Goal: Find specific page/section: Find specific page/section

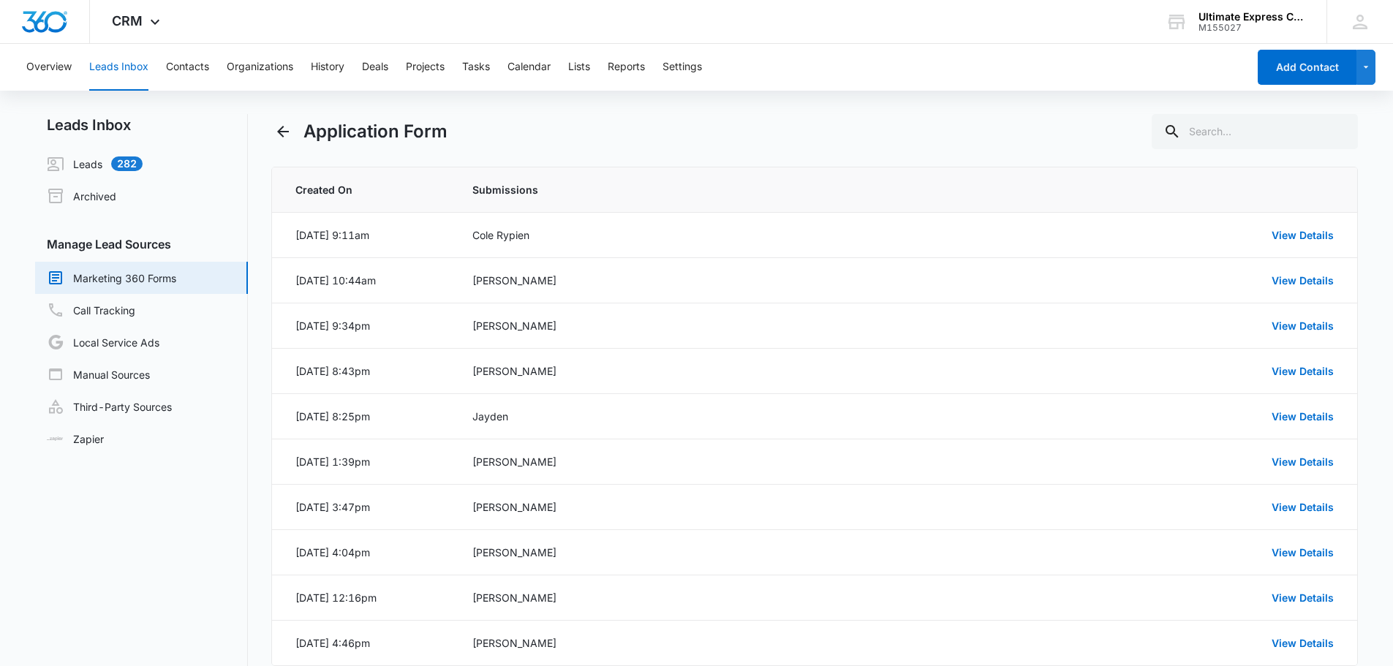
click at [677, 122] on div "Application Form" at bounding box center [815, 131] width 1088 height 35
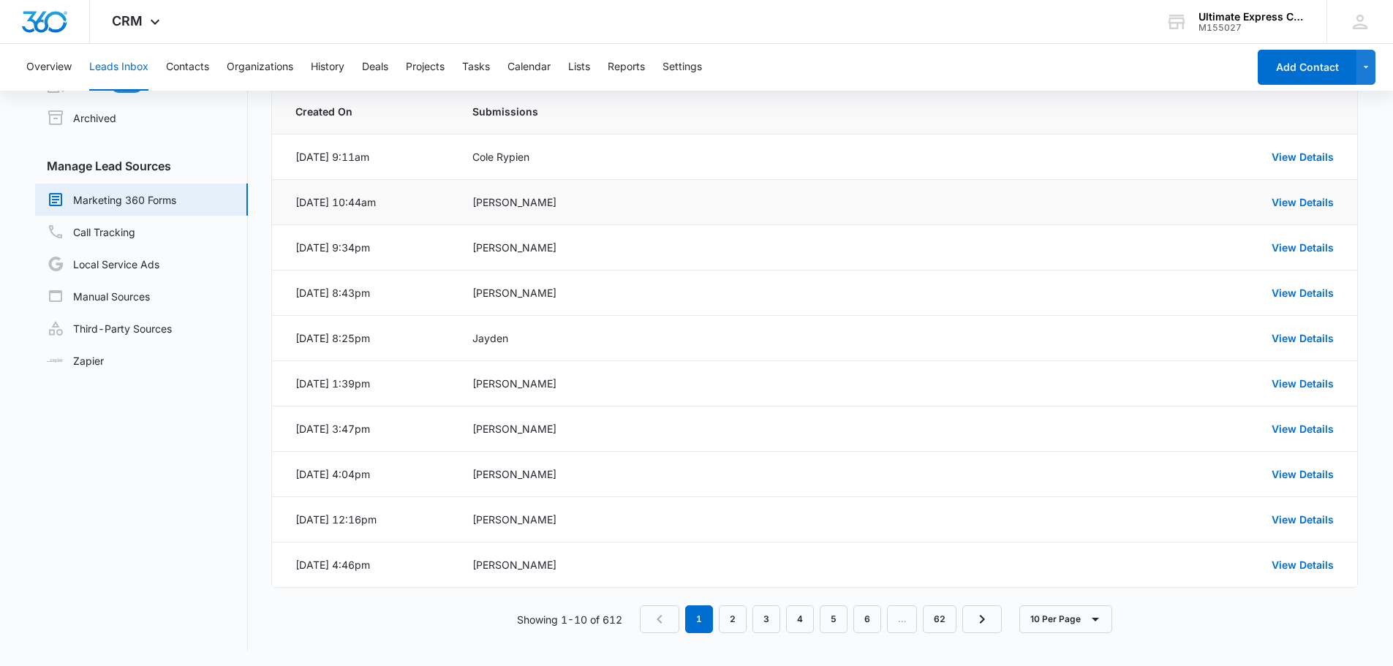
scroll to position [80, 0]
click at [743, 617] on link "2" at bounding box center [733, 617] width 28 height 28
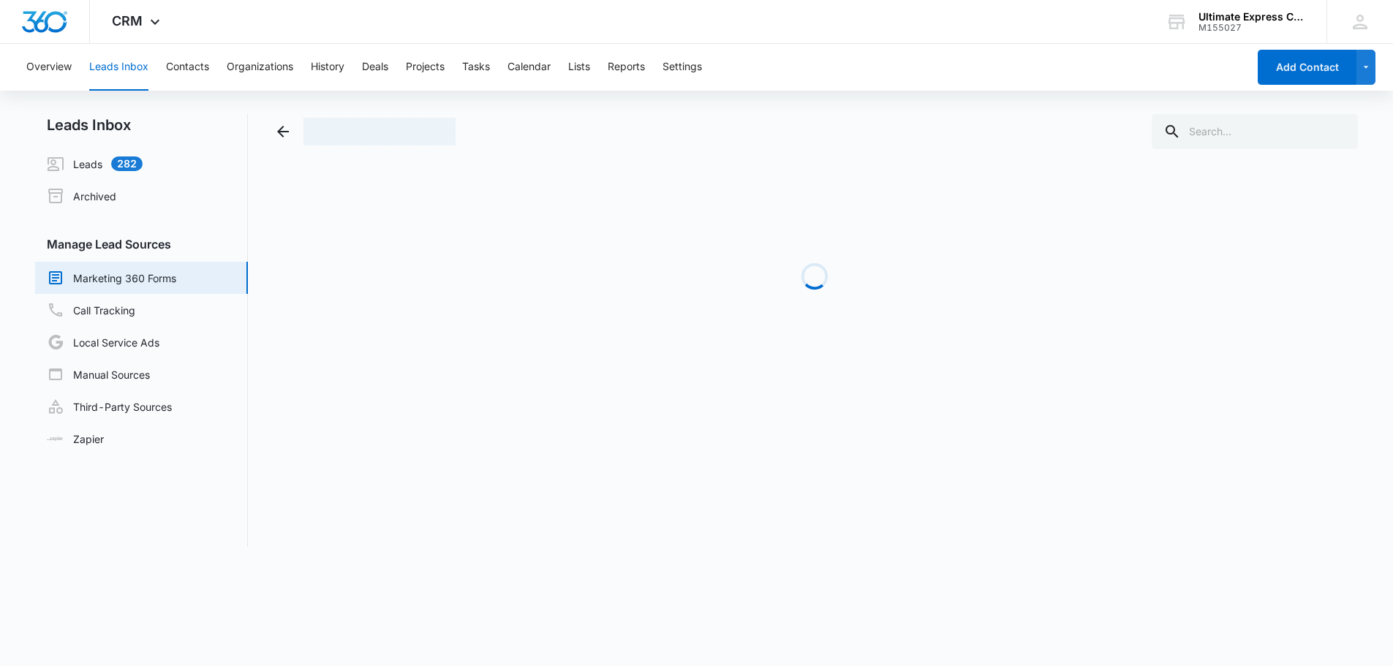
scroll to position [0, 0]
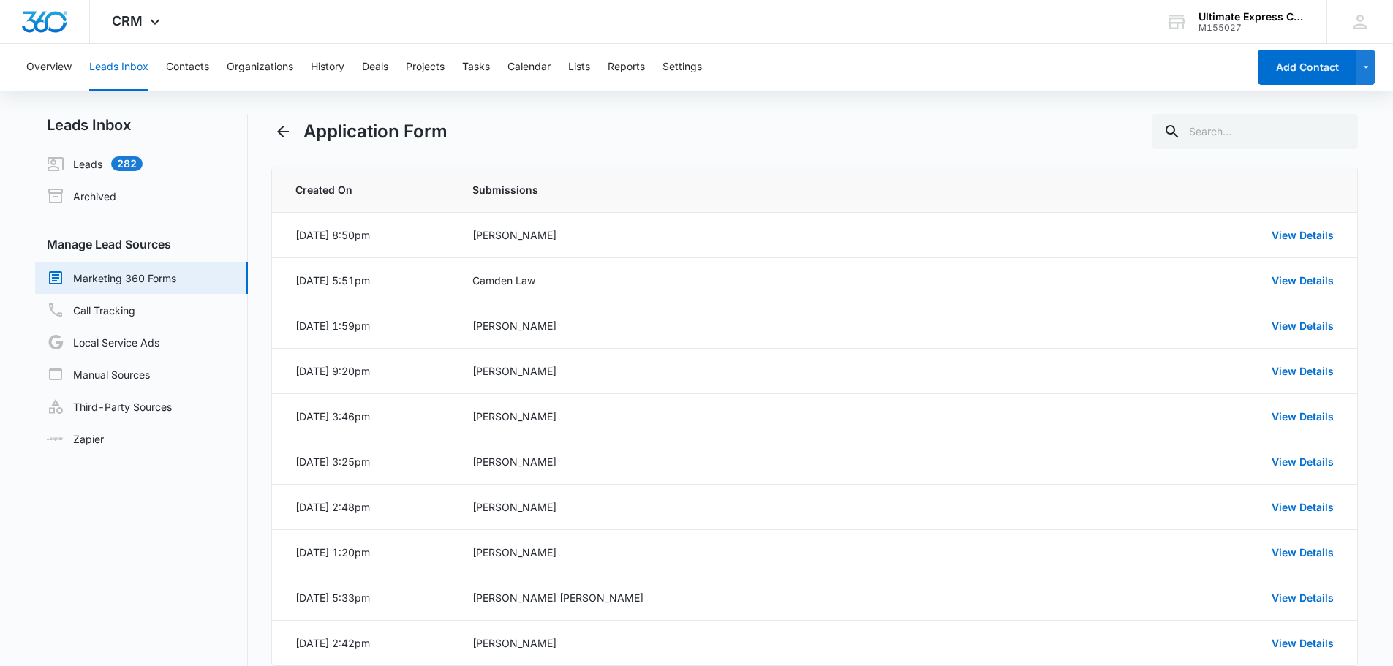
click at [796, 113] on div "Overview Leads Inbox Contacts Organizations History Deals Projects Tasks Calend…" at bounding box center [696, 395] width 1393 height 703
click at [788, 116] on div "Application Form" at bounding box center [815, 131] width 1088 height 35
click at [568, 118] on div "Application Form" at bounding box center [815, 131] width 1088 height 35
click at [1077, 65] on div "Overview Leads Inbox Contacts Organizations History Deals Projects Tasks Calend…" at bounding box center [633, 67] width 1230 height 47
click at [1047, 65] on div "Overview Leads Inbox Contacts Organizations History Deals Projects Tasks Calend…" at bounding box center [633, 67] width 1230 height 47
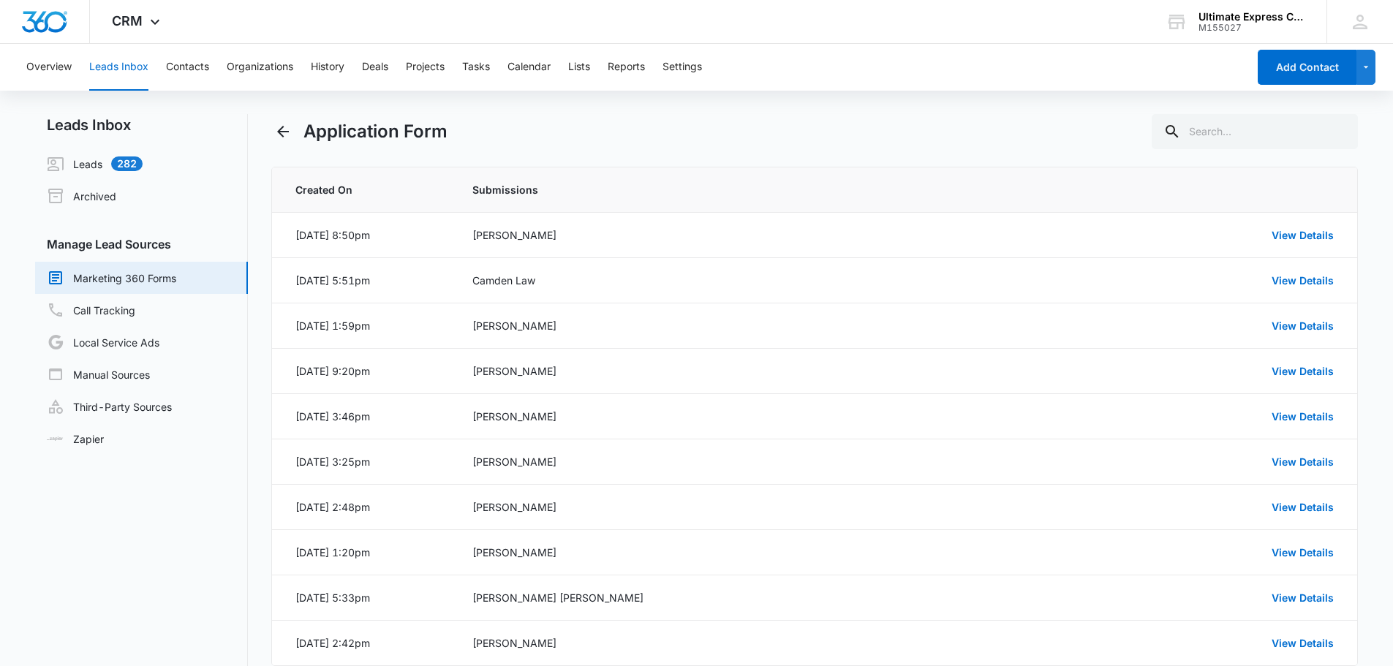
click at [1047, 60] on div "Overview Leads Inbox Contacts Organizations History Deals Projects Tasks Calend…" at bounding box center [633, 67] width 1230 height 47
click at [998, 129] on div "Application Form" at bounding box center [815, 131] width 1088 height 35
click at [0, 239] on main "Leads Inbox Leads 282 Archived Manage Lead Sources Marketing 360 Forms Call Tra…" at bounding box center [696, 430] width 1393 height 633
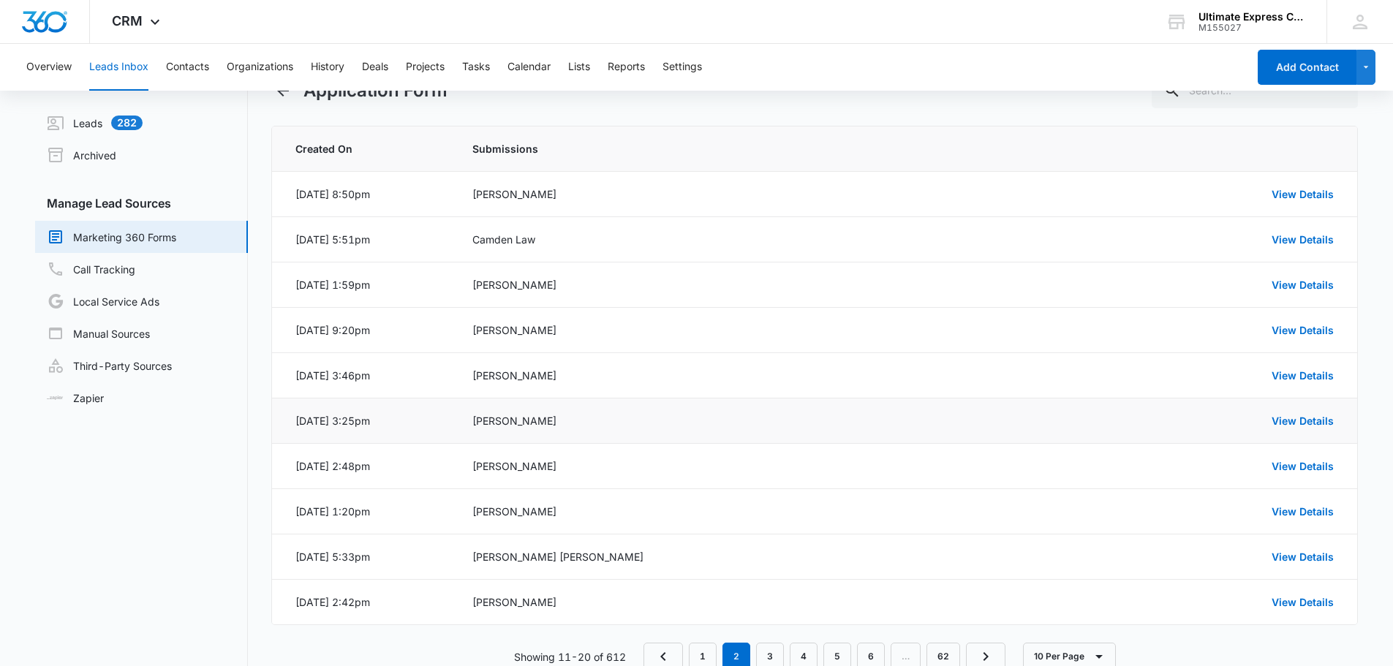
scroll to position [80, 0]
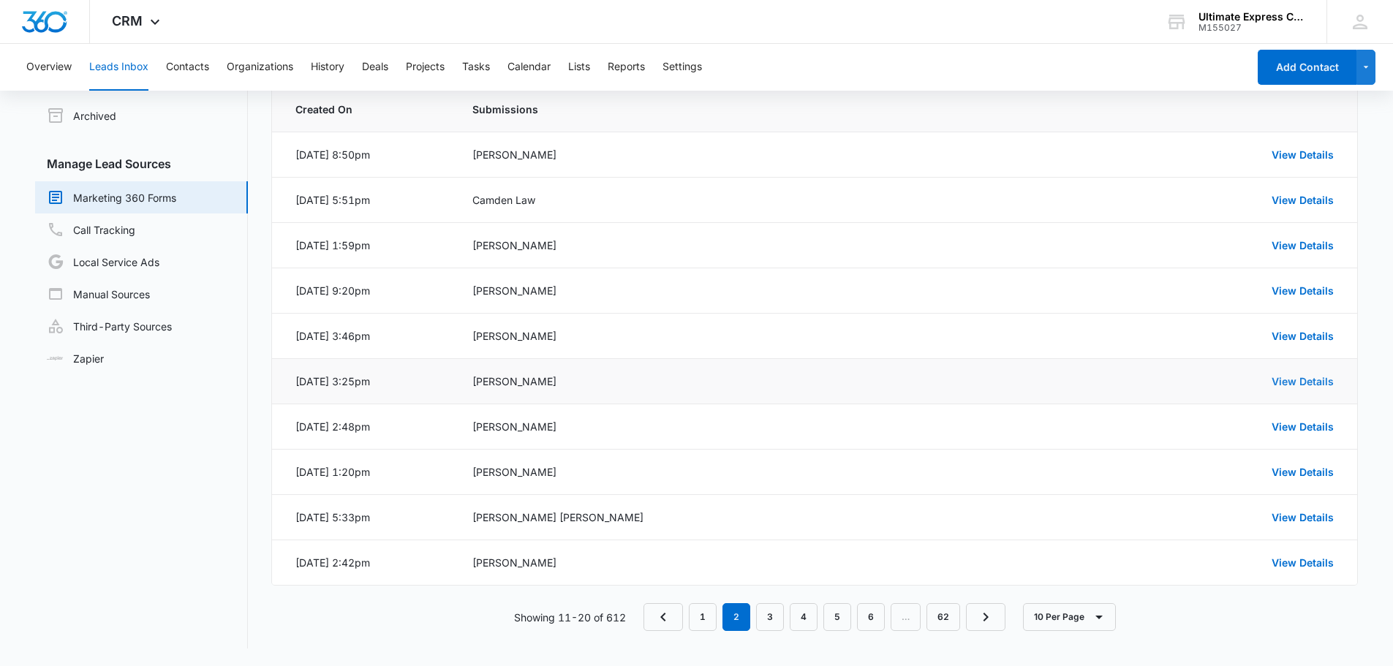
click at [1328, 385] on link "View Details" at bounding box center [1303, 381] width 62 height 12
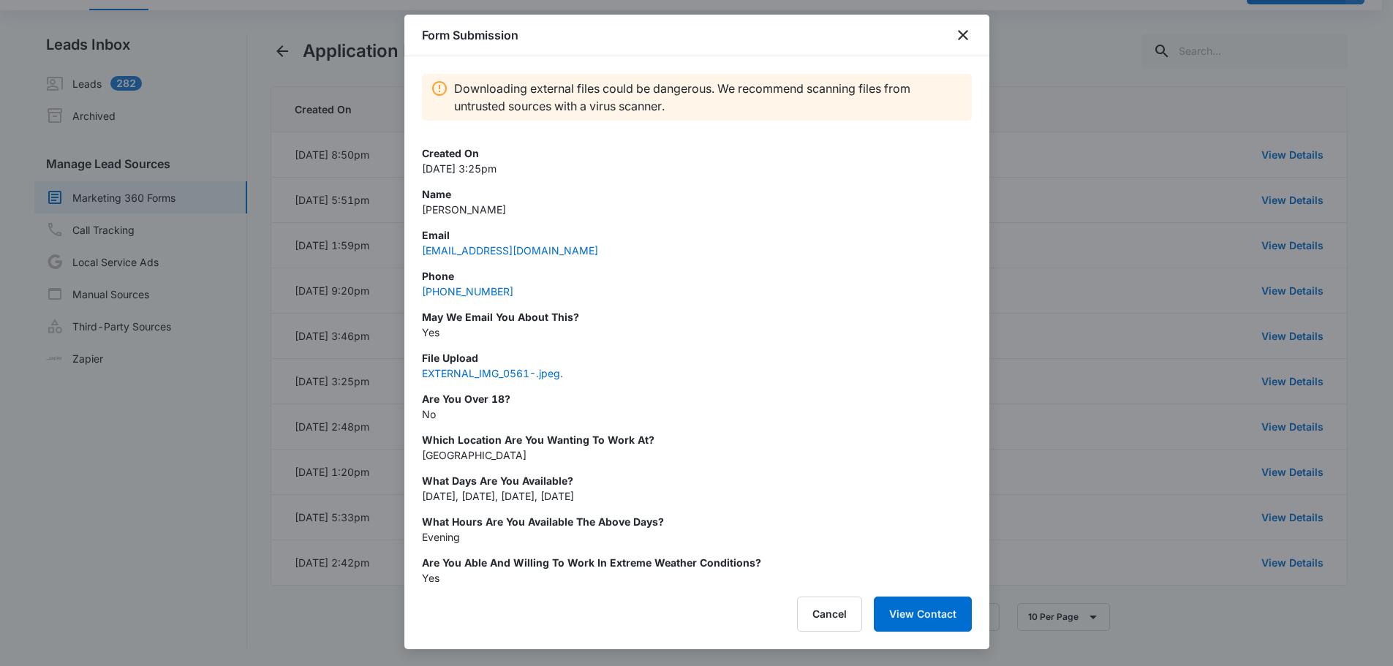
click at [1168, 393] on div at bounding box center [696, 333] width 1393 height 666
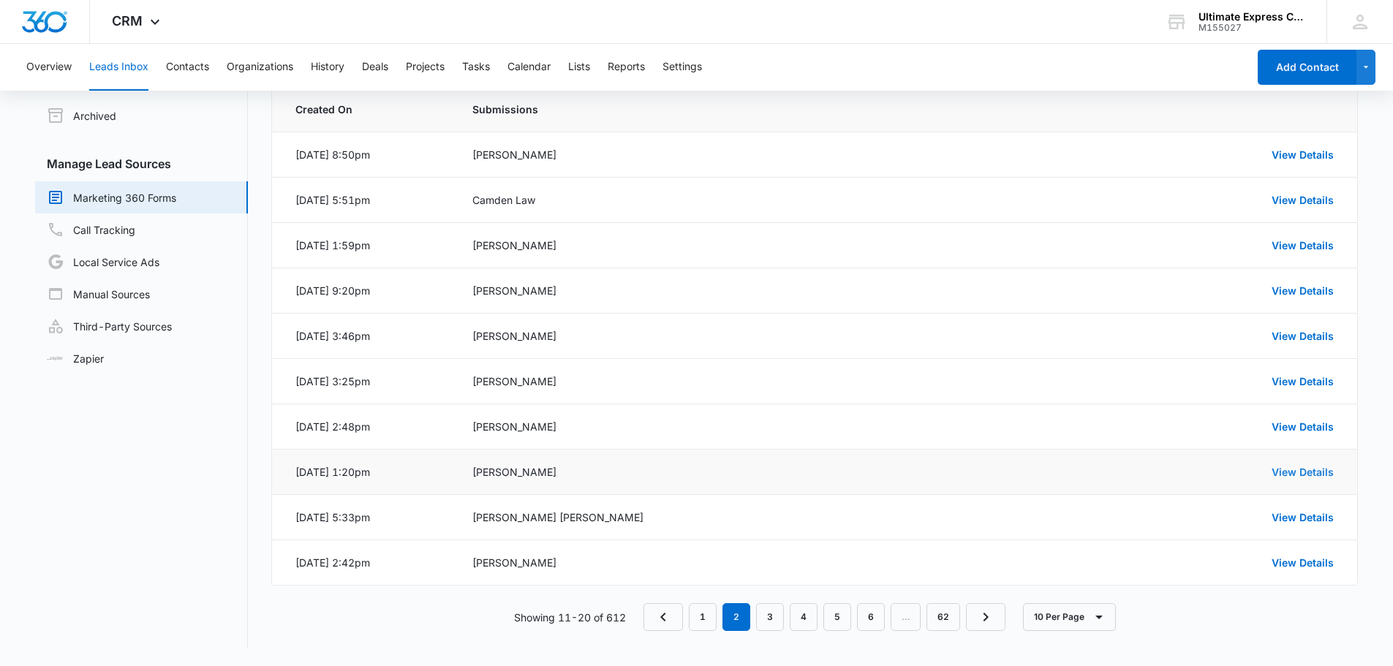
click at [1284, 473] on link "View Details" at bounding box center [1303, 472] width 62 height 12
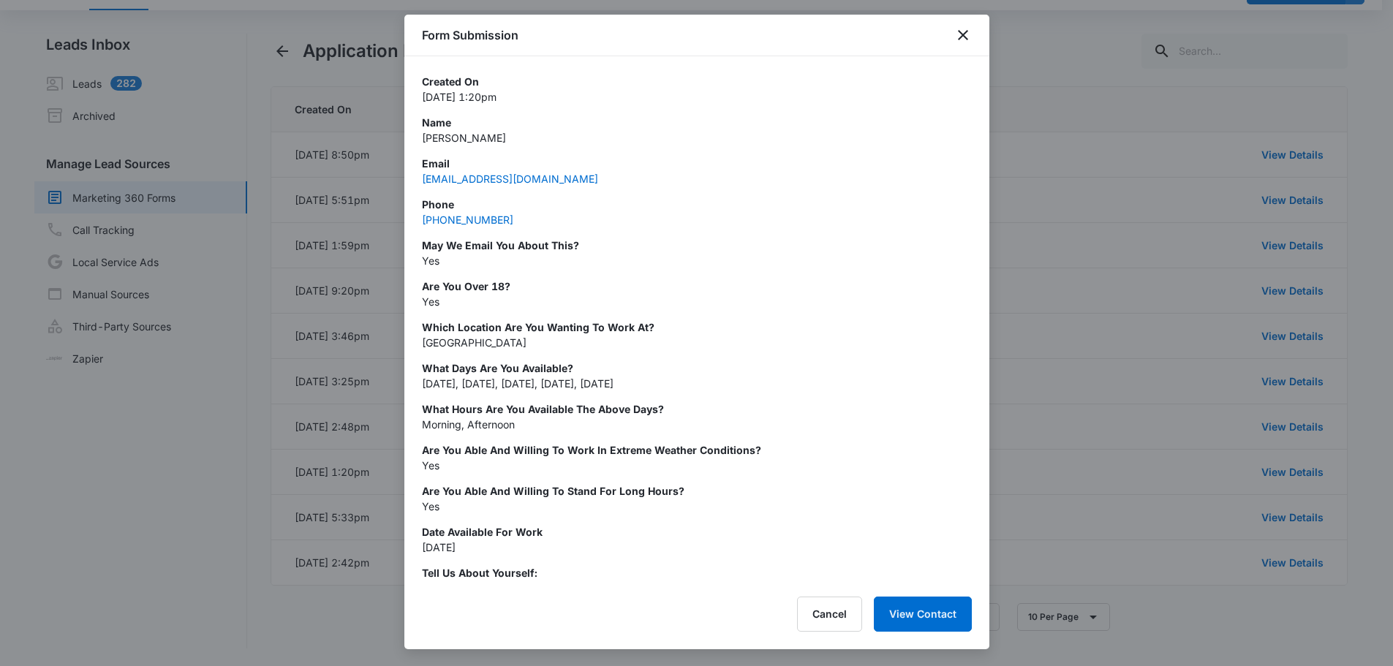
click at [1279, 475] on div at bounding box center [696, 333] width 1393 height 666
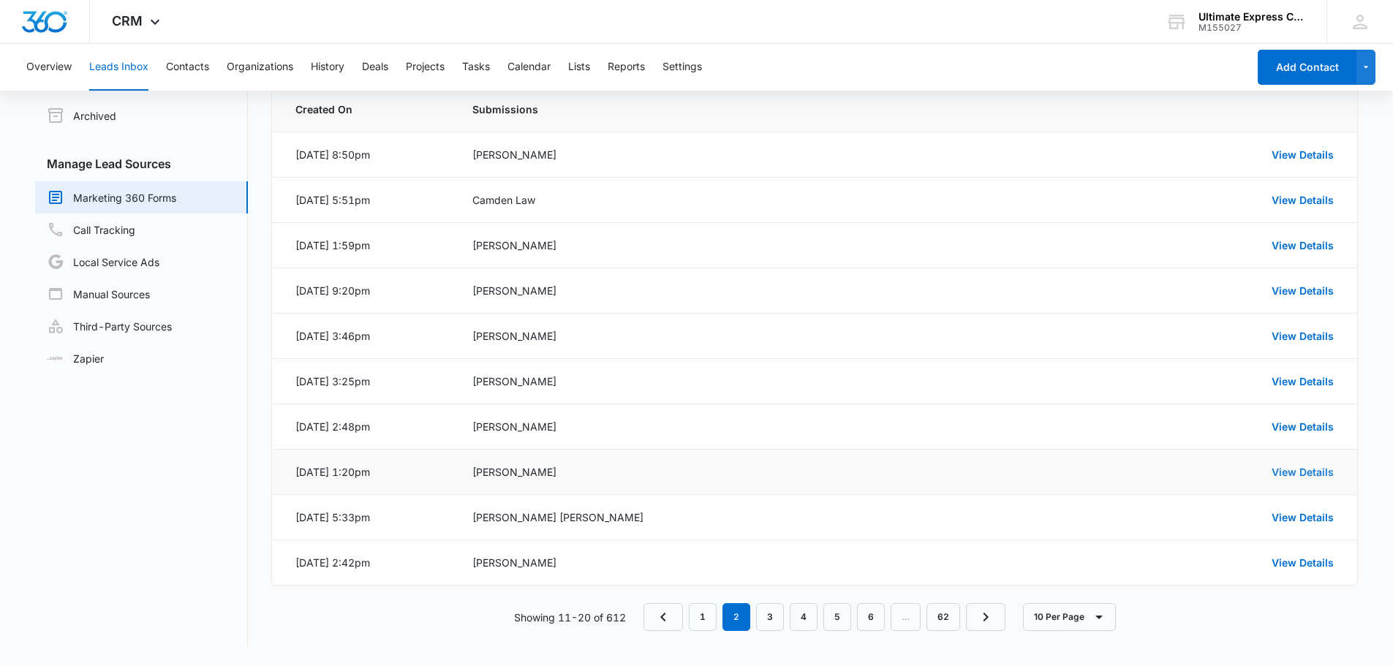
click at [1296, 470] on link "View Details" at bounding box center [1303, 472] width 62 height 12
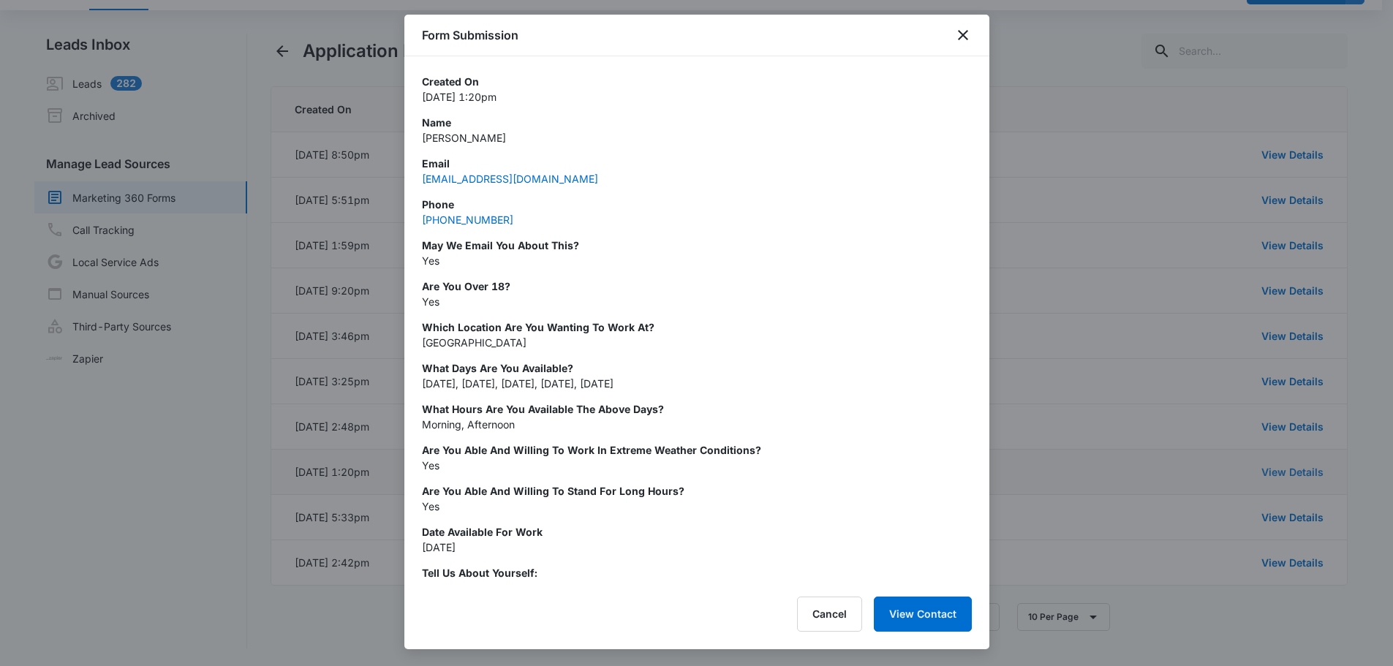
click at [1296, 470] on div at bounding box center [696, 333] width 1393 height 666
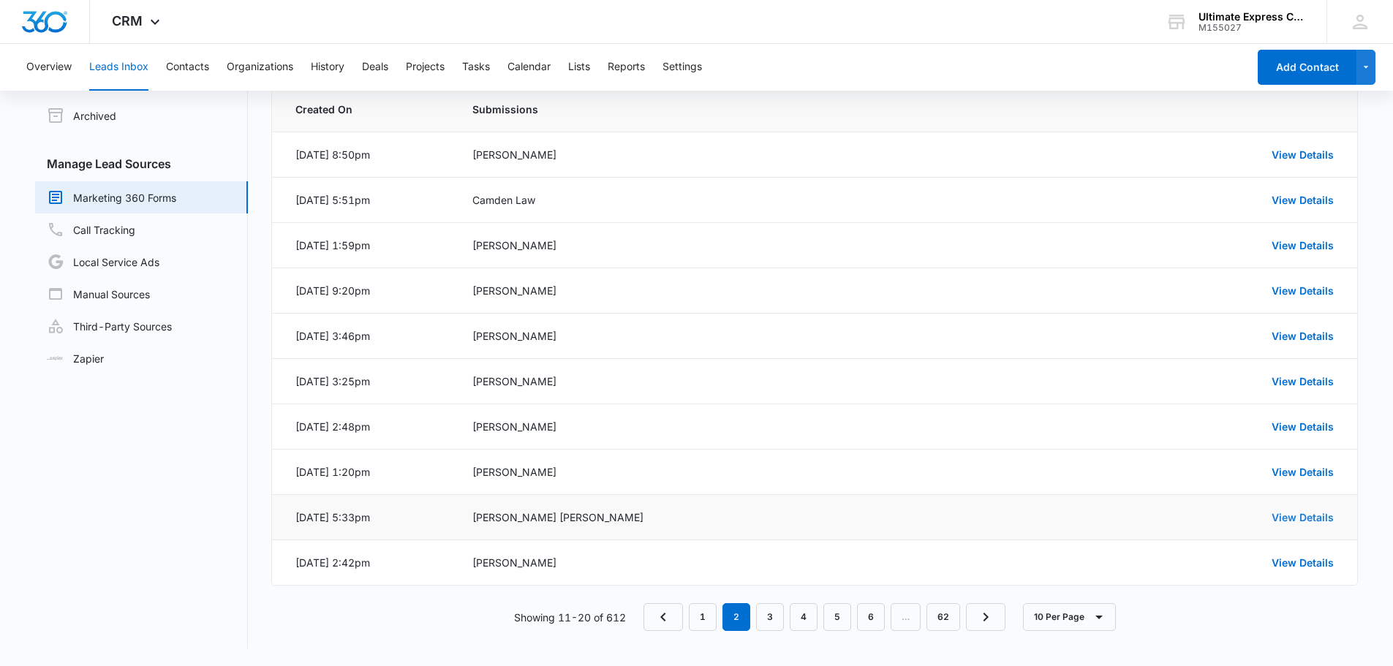
click at [1317, 520] on link "View Details" at bounding box center [1303, 517] width 62 height 12
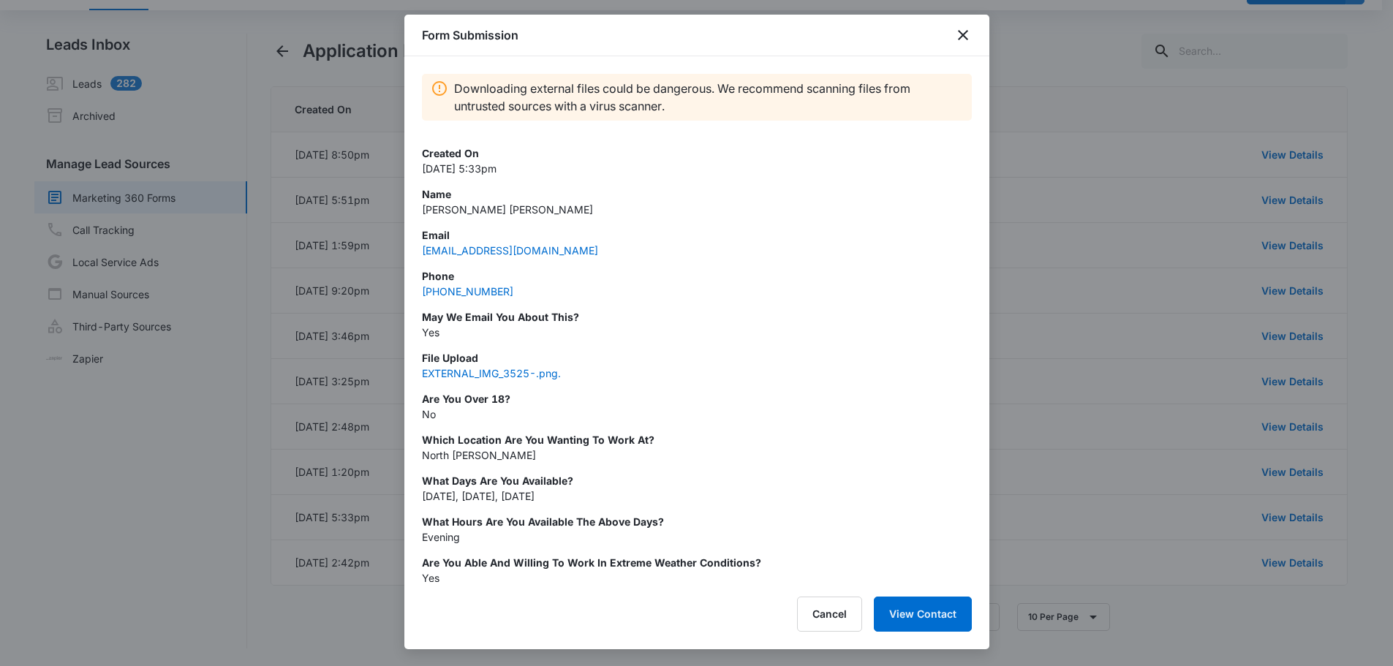
click at [1298, 520] on div at bounding box center [696, 333] width 1393 height 666
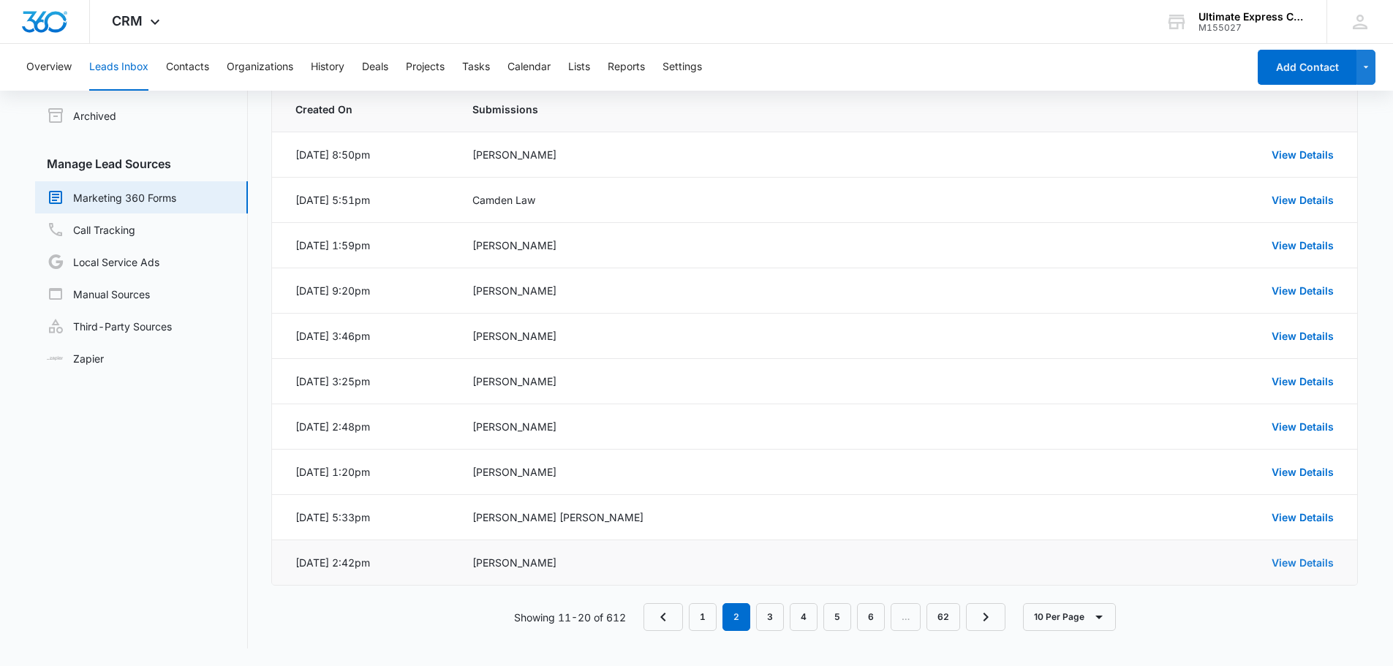
click at [1295, 564] on link "View Details" at bounding box center [1303, 563] width 62 height 12
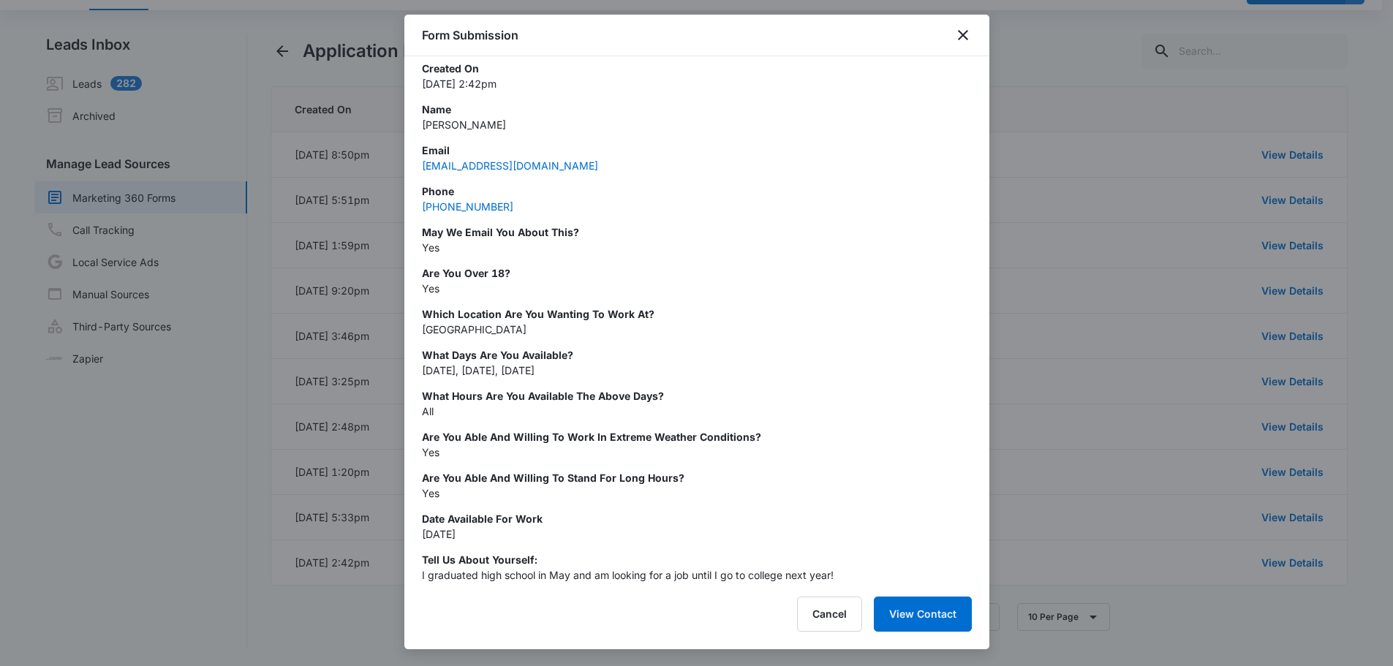
scroll to position [0, 0]
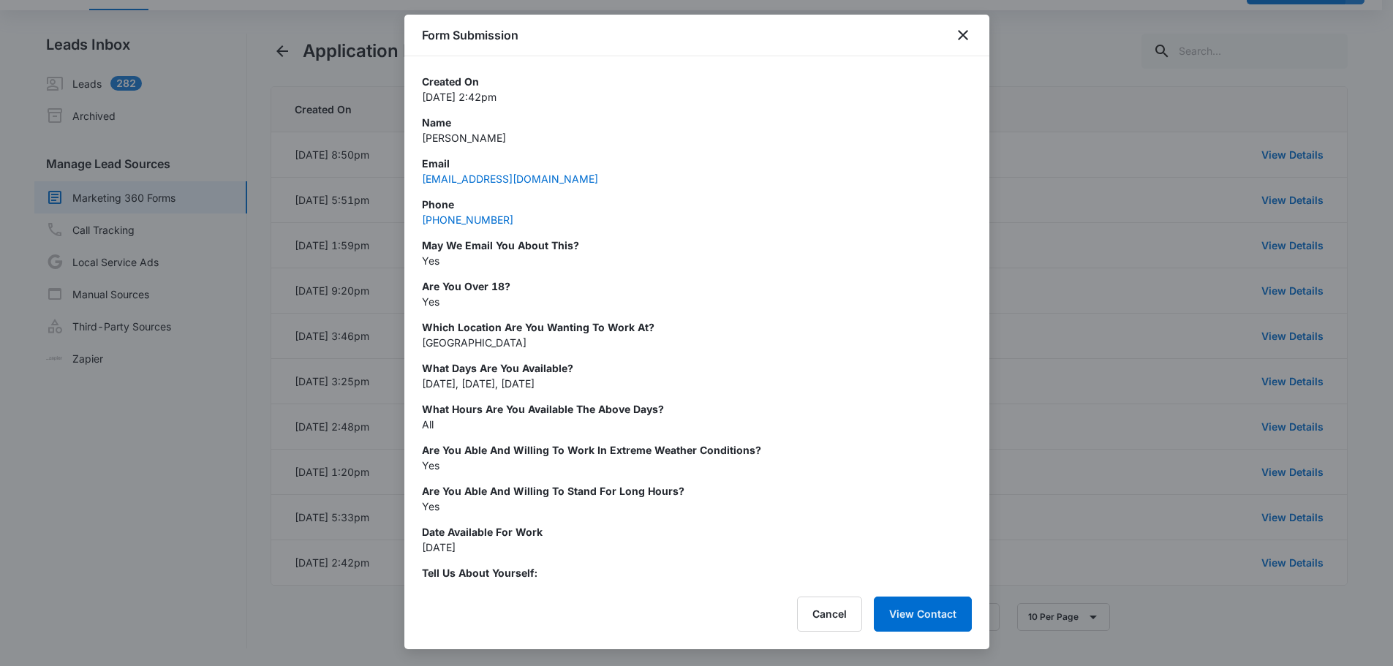
click at [1023, 241] on div at bounding box center [696, 333] width 1393 height 666
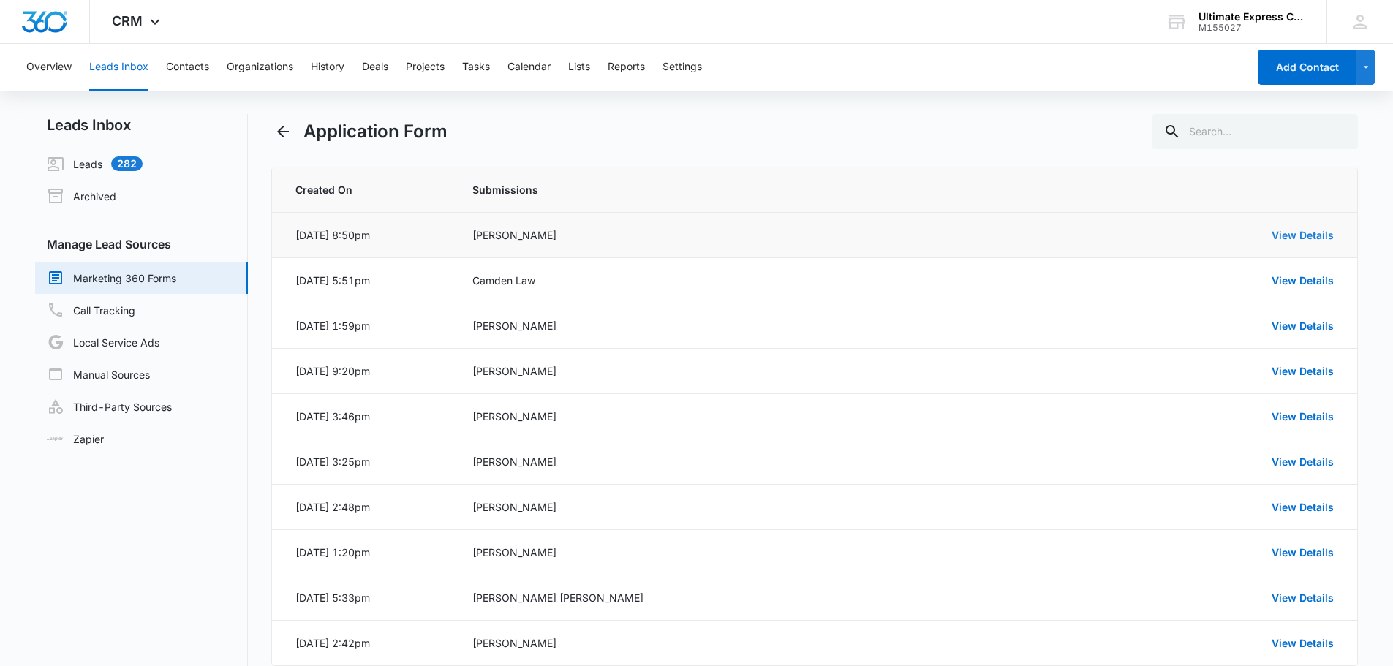
click at [1308, 238] on link "View Details" at bounding box center [1303, 235] width 62 height 12
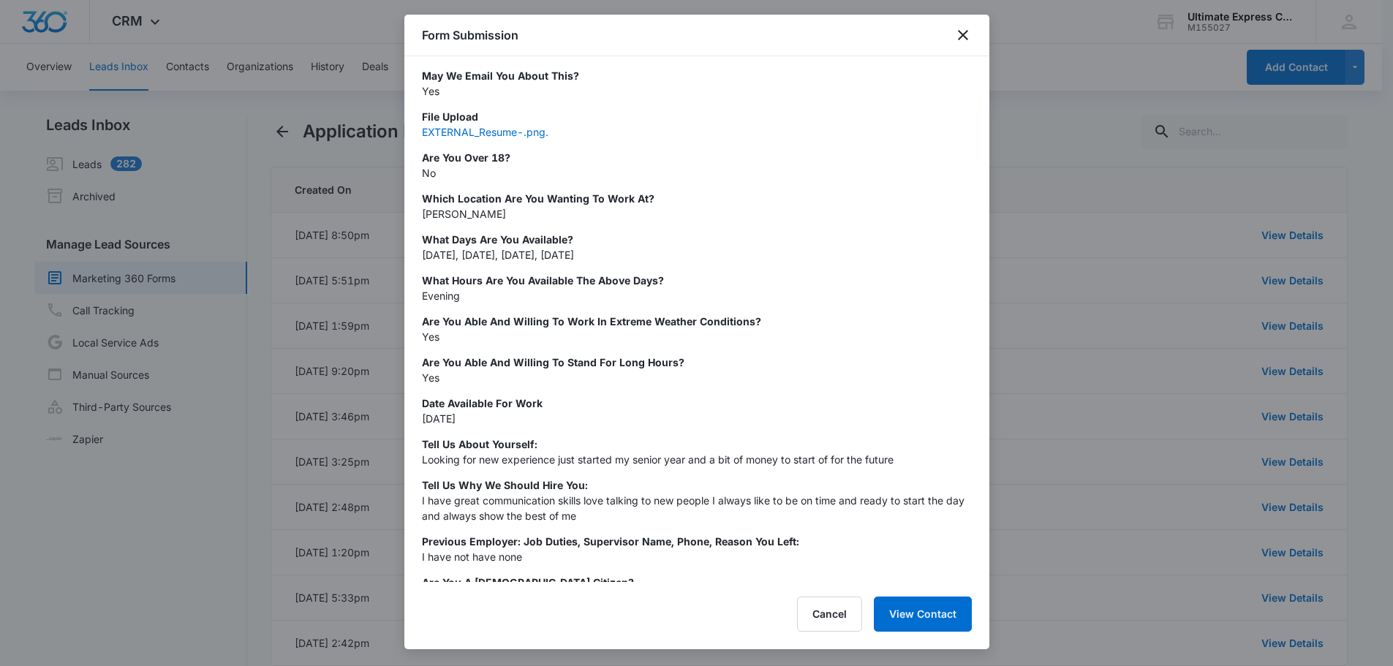
scroll to position [388, 0]
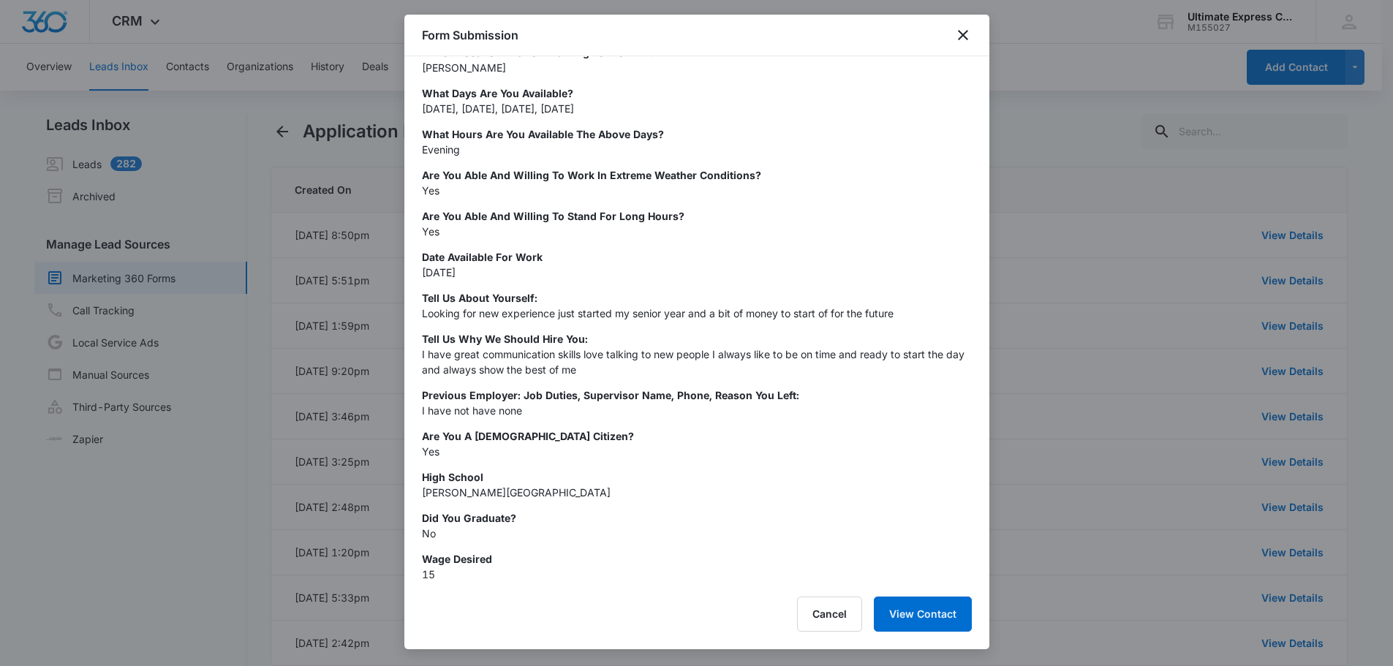
click at [1108, 189] on div at bounding box center [696, 333] width 1393 height 666
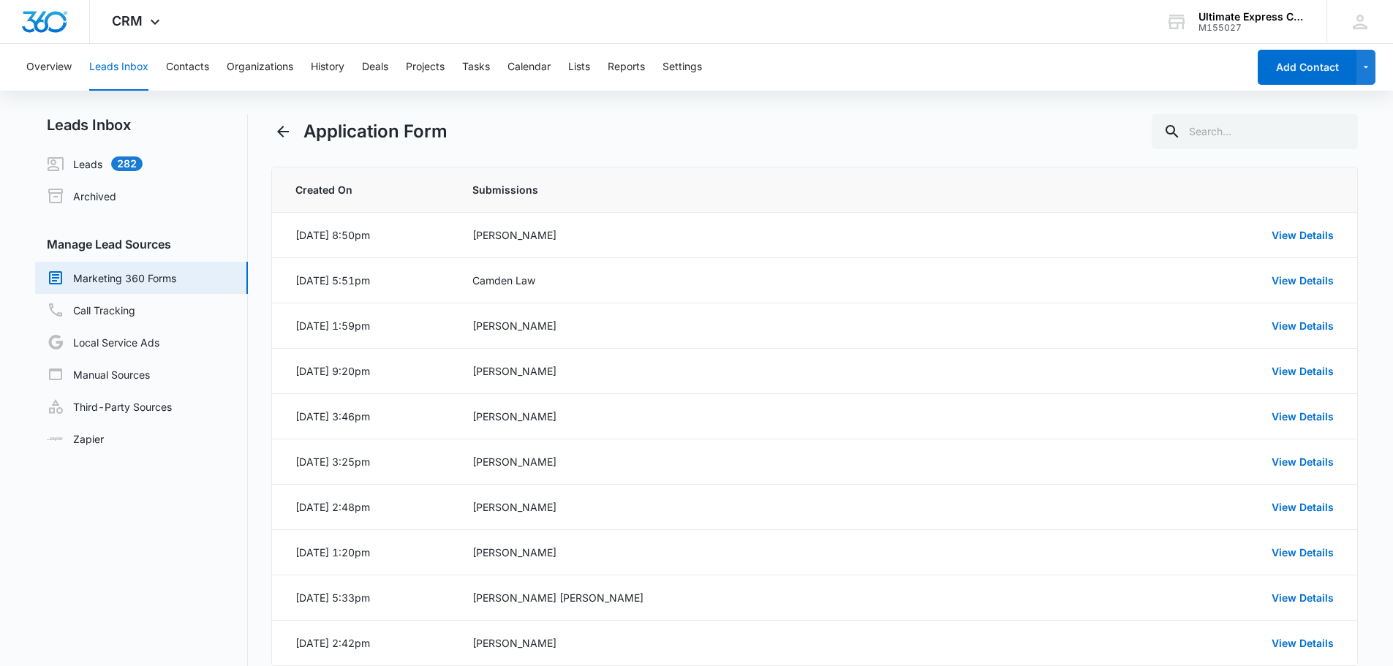
click at [1043, 153] on div "Application Form Created On Submissions [DATE] 8:50pm [PERSON_NAME] View Detail…" at bounding box center [815, 421] width 1088 height 615
click at [905, 99] on div "Overview Leads Inbox Contacts Organizations History Deals Projects Tasks Calend…" at bounding box center [696, 395] width 1393 height 703
click at [960, 124] on div "Application Form" at bounding box center [815, 131] width 1088 height 35
